Goal: Navigation & Orientation: Find specific page/section

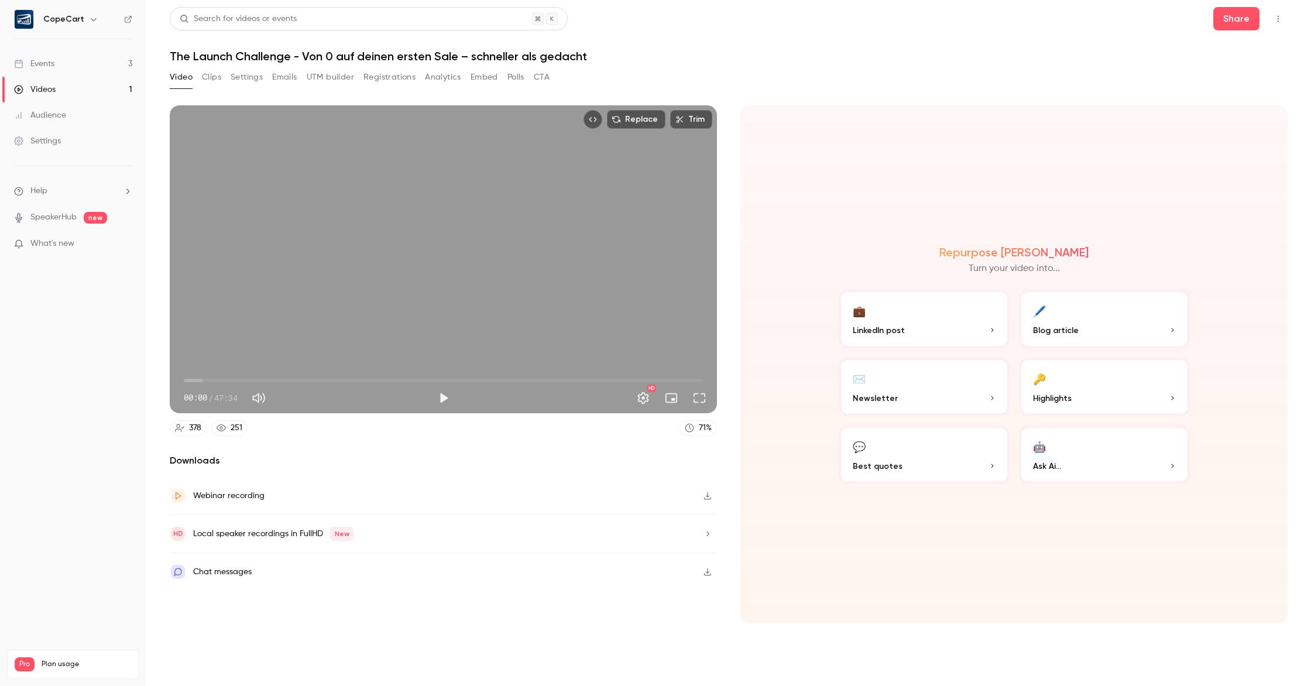
click at [70, 69] on link "Events 3" at bounding box center [73, 64] width 146 height 26
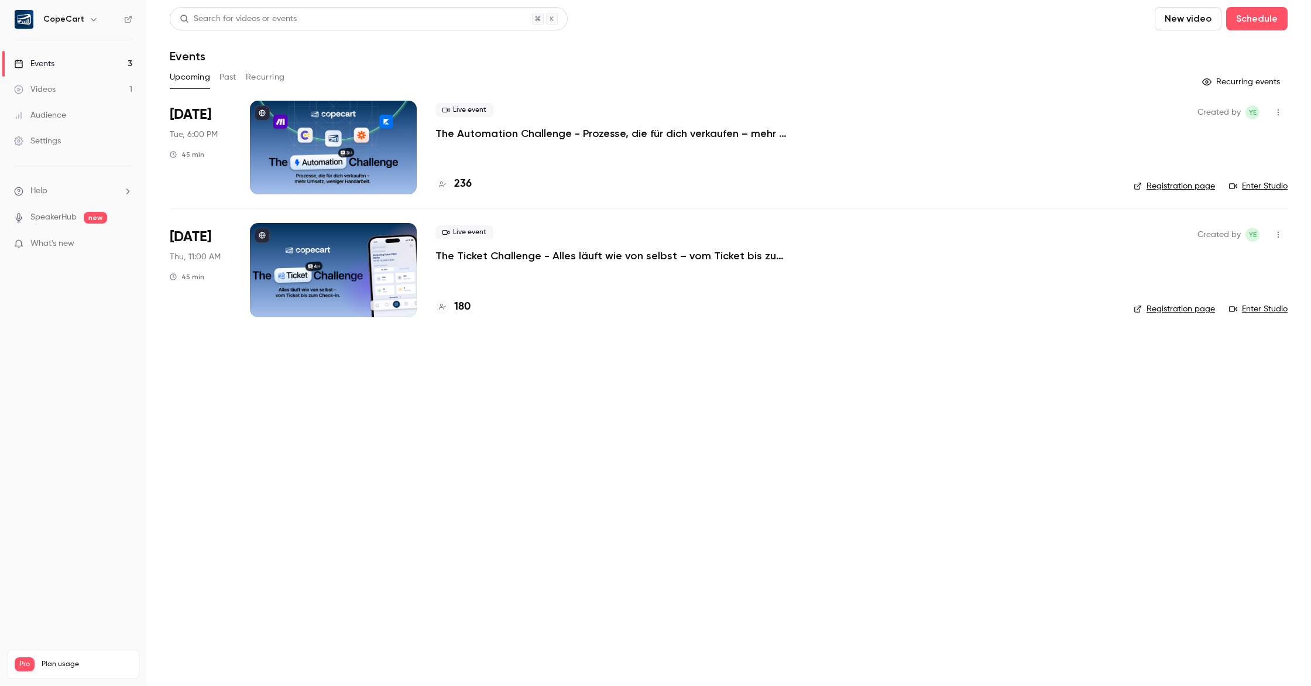
click at [225, 77] on button "Past" at bounding box center [228, 77] width 17 height 19
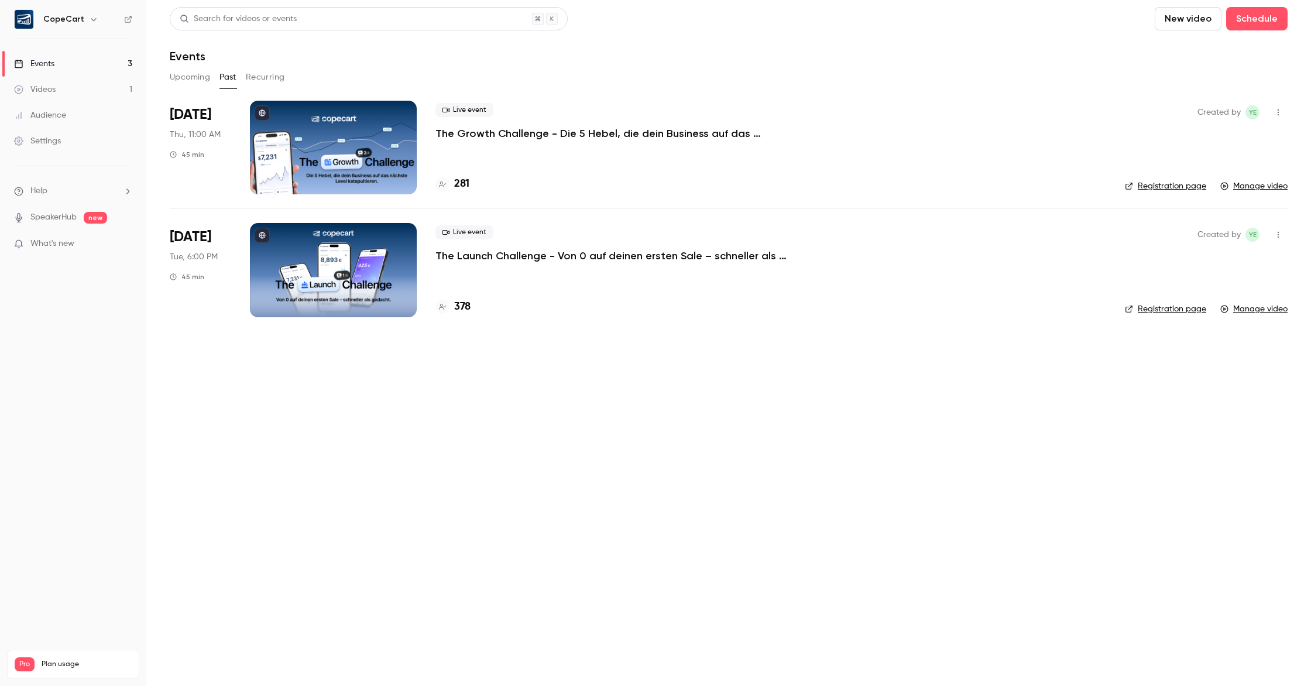
click at [1256, 185] on link "Manage video" at bounding box center [1254, 186] width 67 height 12
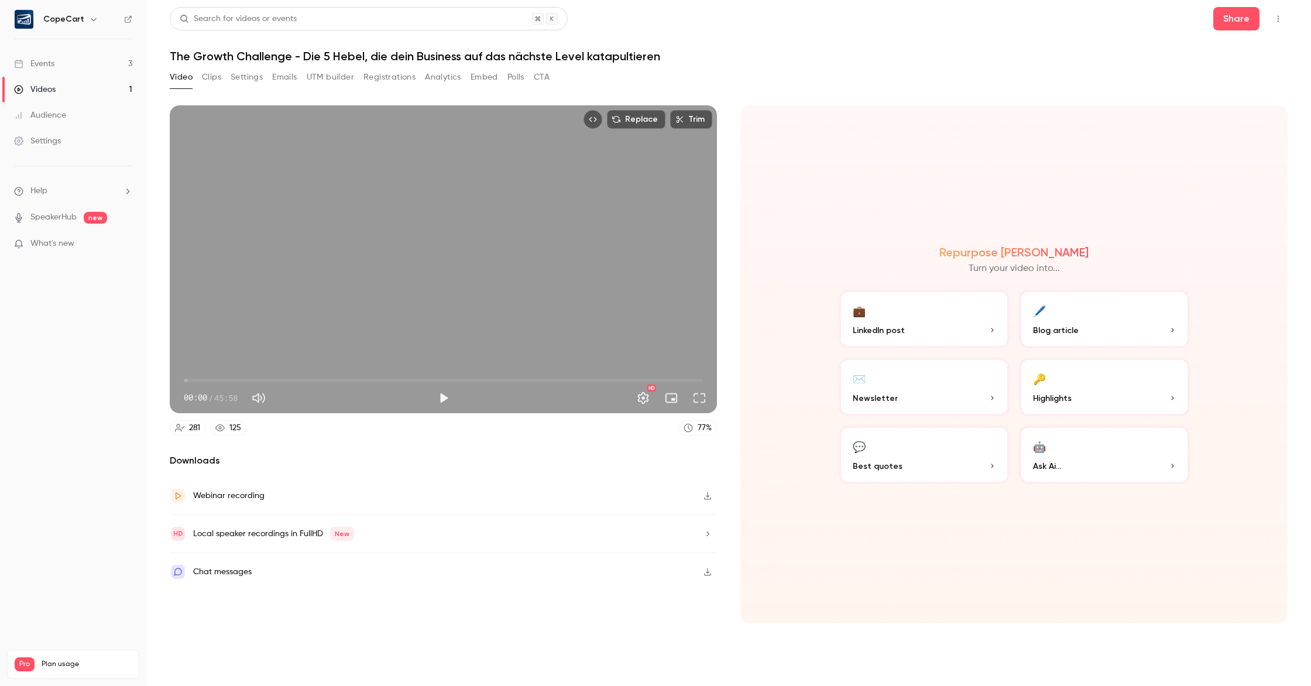
click at [215, 73] on button "Clips" at bounding box center [211, 77] width 19 height 19
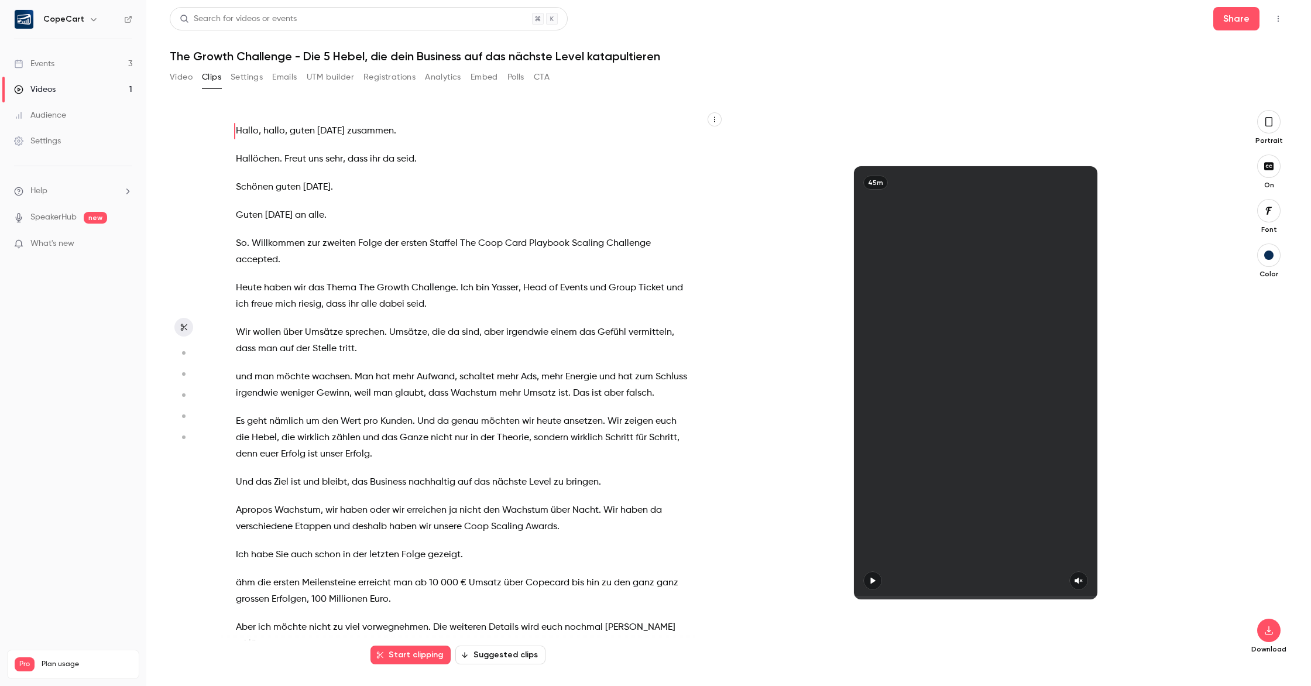
click at [241, 75] on button "Settings" at bounding box center [247, 77] width 32 height 19
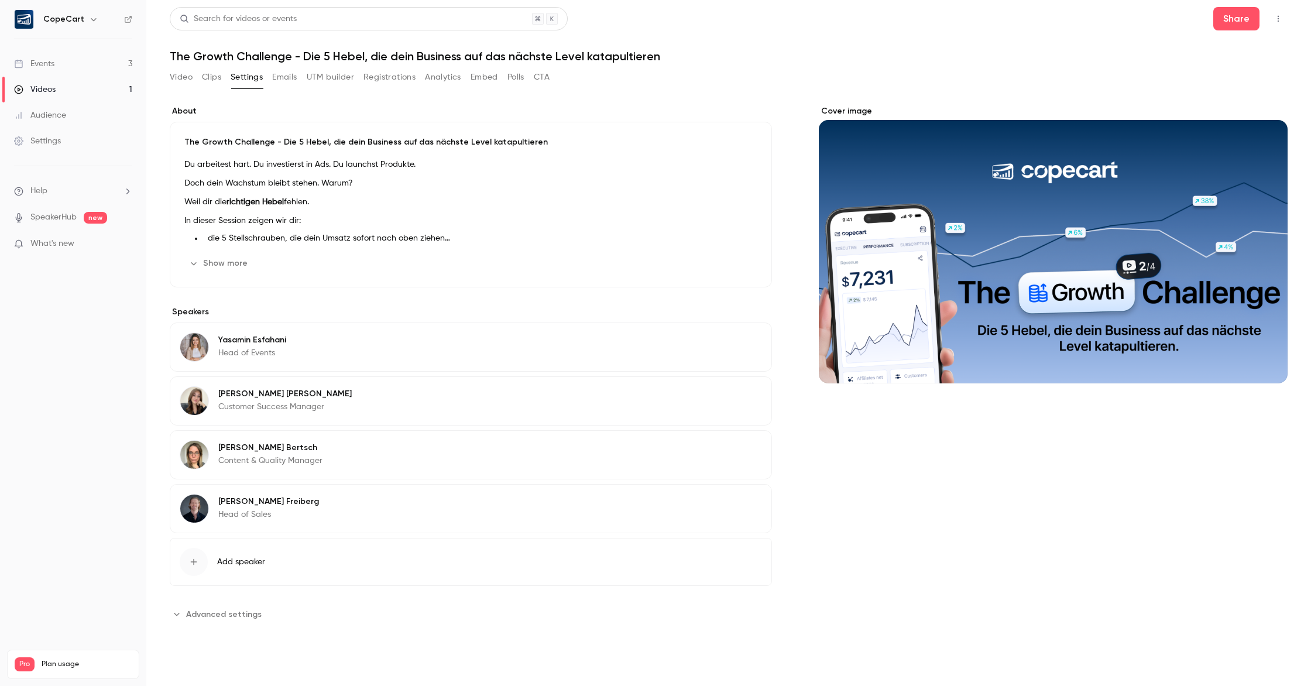
click at [288, 75] on button "Emails" at bounding box center [284, 77] width 25 height 19
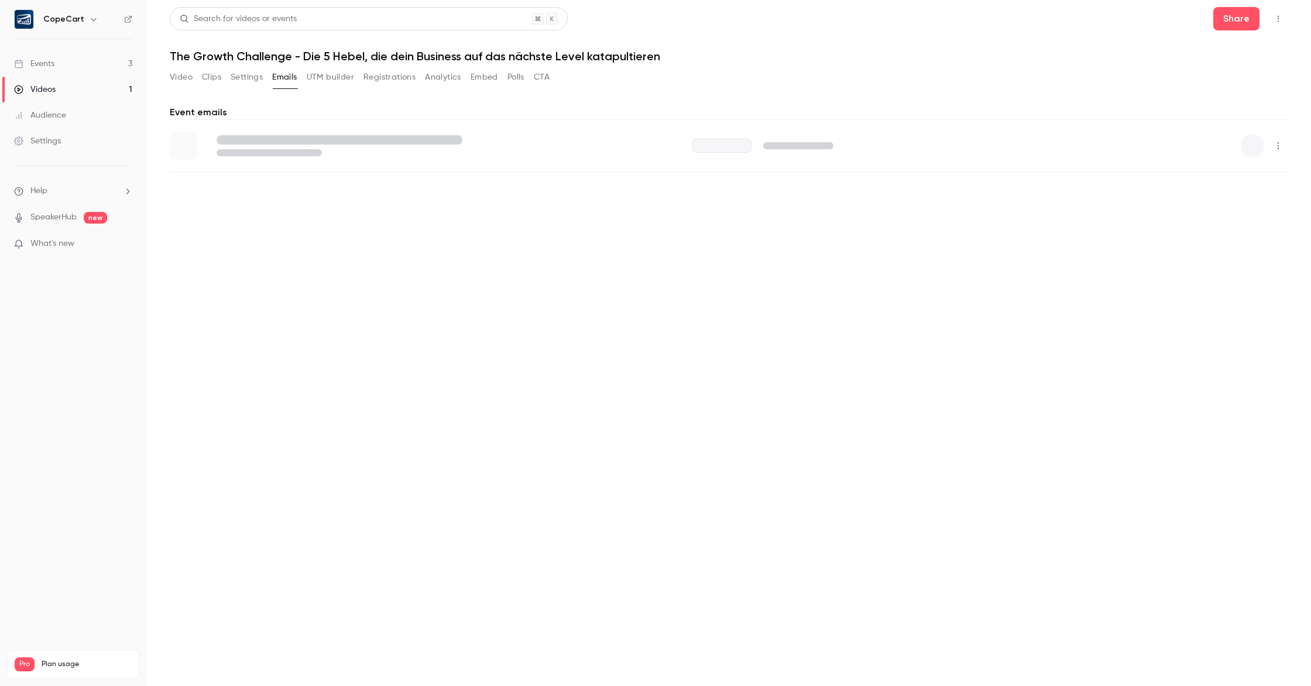
click at [325, 76] on button "UTM builder" at bounding box center [330, 77] width 47 height 19
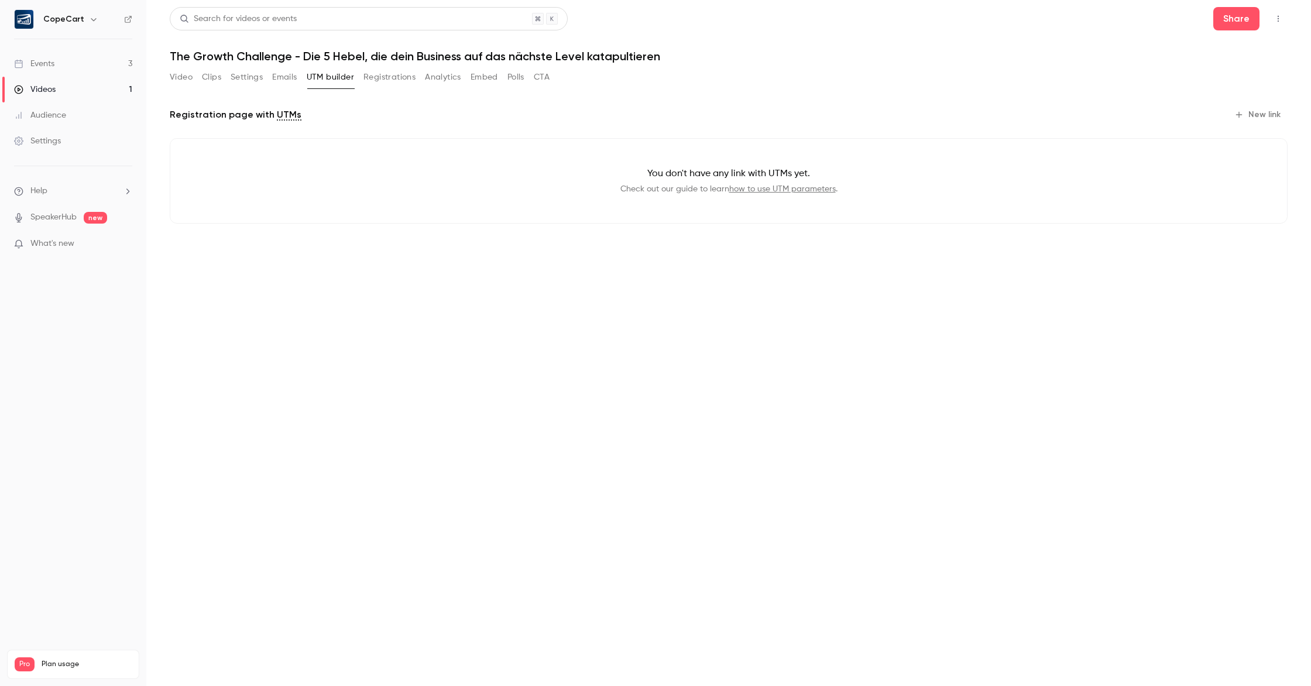
click at [387, 78] on button "Registrations" at bounding box center [390, 77] width 52 height 19
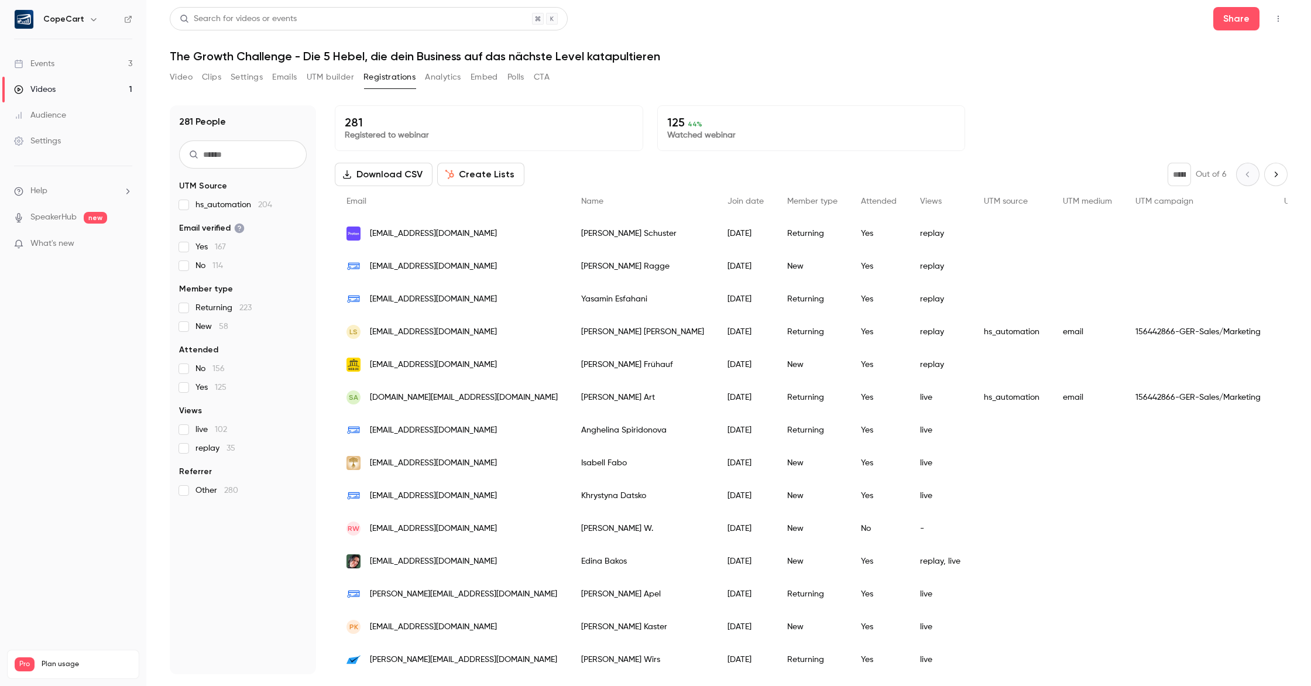
click at [453, 78] on button "Analytics" at bounding box center [443, 77] width 36 height 19
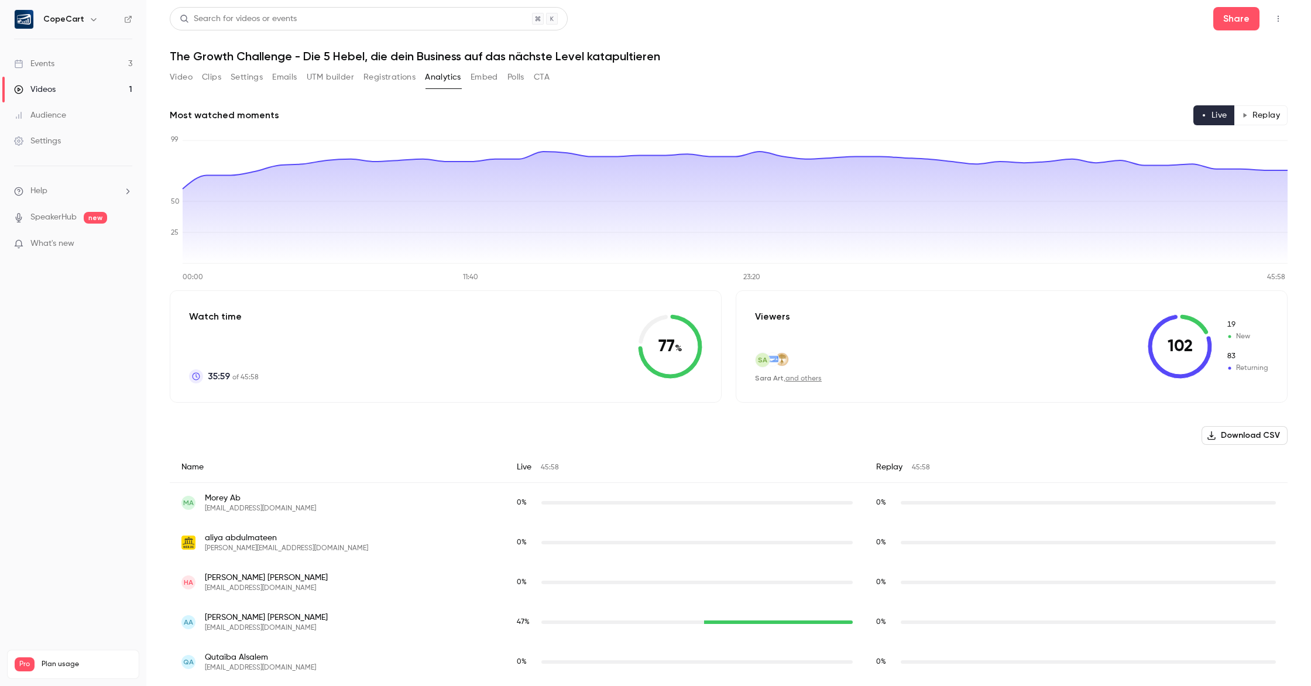
click at [476, 78] on button "Embed" at bounding box center [485, 77] width 28 height 19
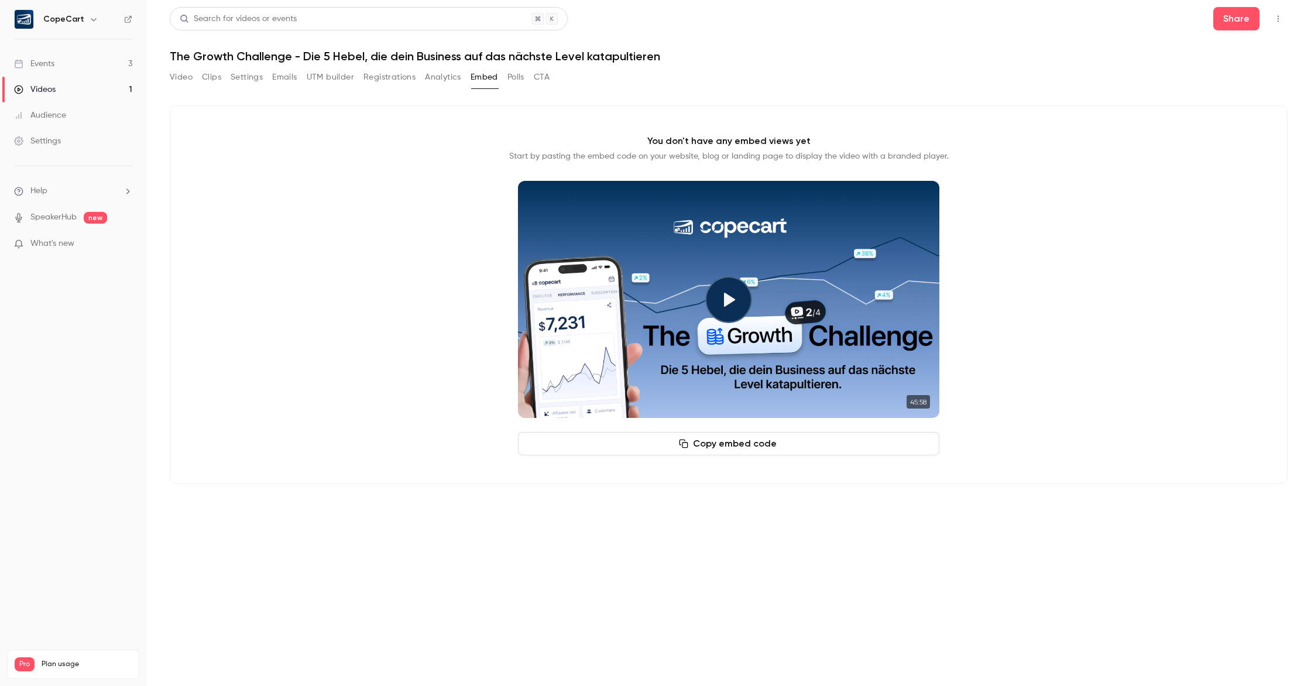
click at [543, 80] on button "CTA" at bounding box center [542, 77] width 16 height 19
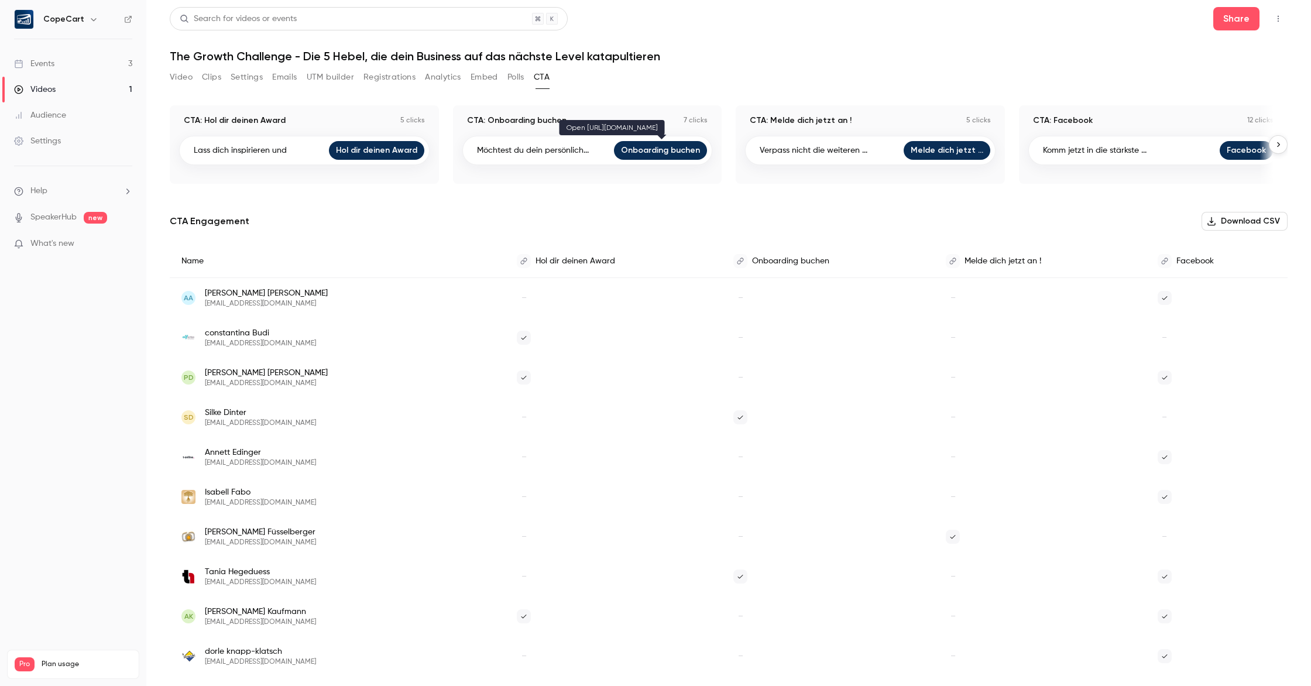
click at [657, 146] on link "Onboarding buchen" at bounding box center [660, 150] width 93 height 19
